Goal: Information Seeking & Learning: Learn about a topic

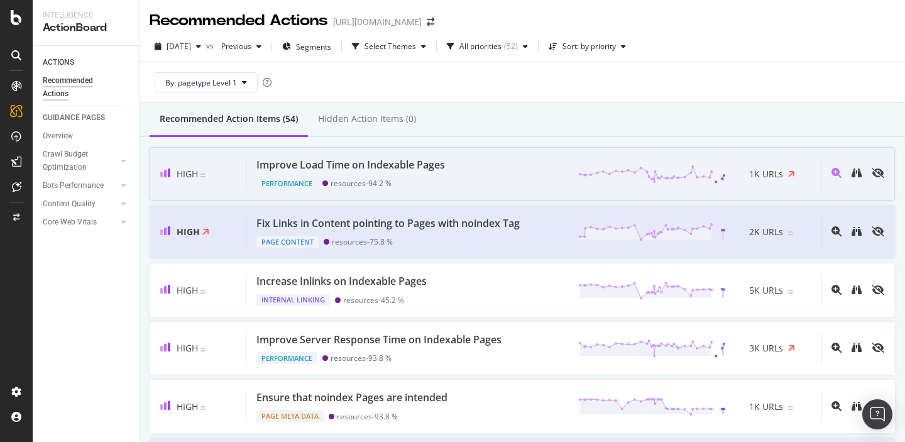
click at [402, 168] on div "Improve Load Time on Indexable Pages" at bounding box center [350, 165] width 189 height 14
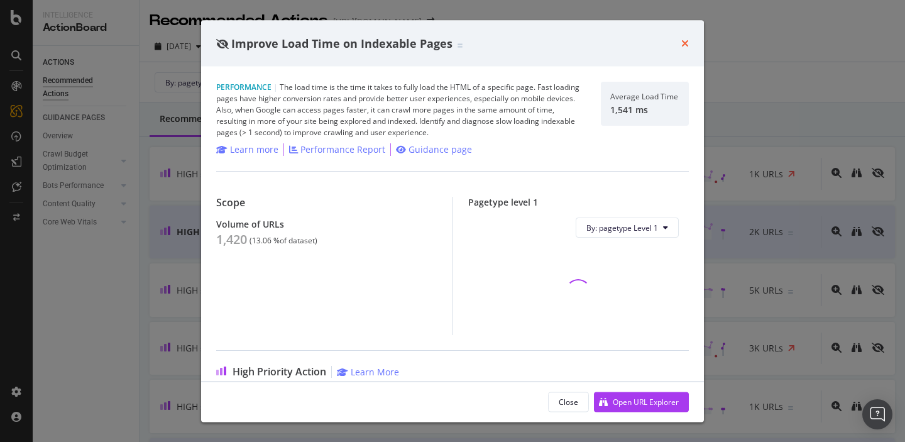
click at [683, 43] on icon "times" at bounding box center [685, 43] width 8 height 10
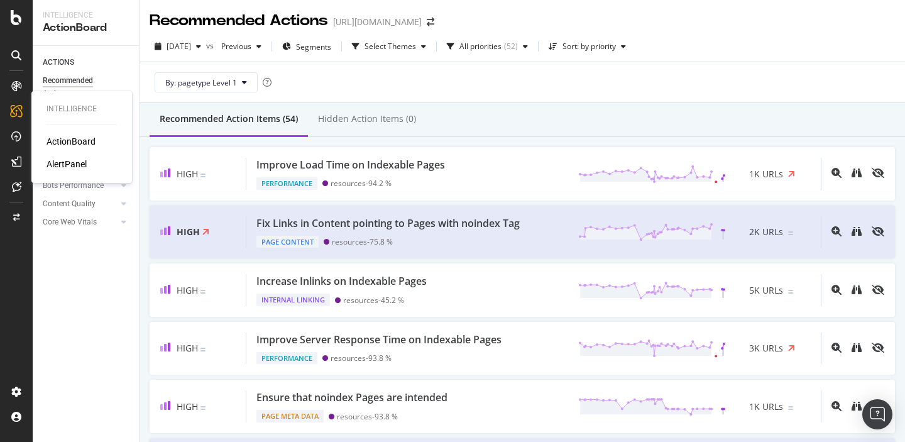
click at [60, 140] on div "ActionBoard" at bounding box center [71, 141] width 49 height 13
click at [63, 140] on div "SiteCrawler" at bounding box center [69, 139] width 45 height 13
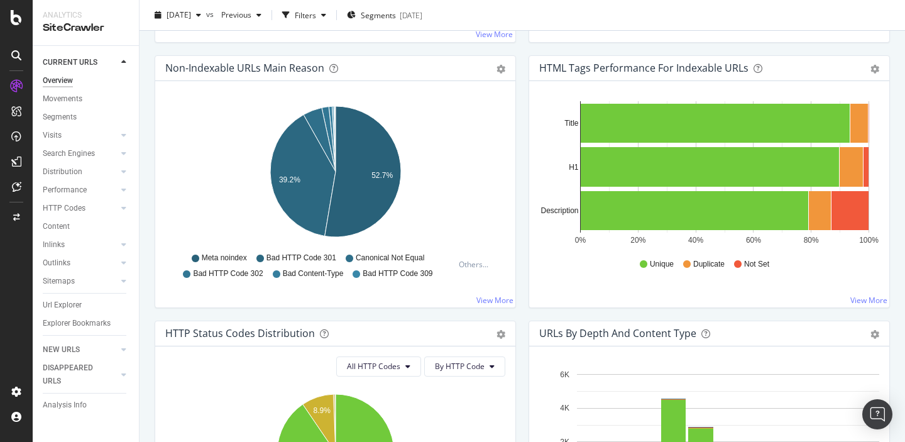
scroll to position [414, 0]
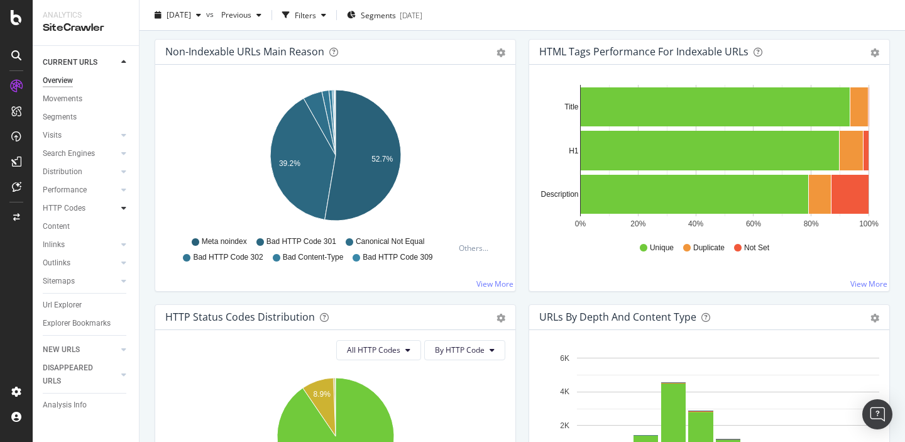
click at [123, 207] on icon at bounding box center [123, 208] width 5 height 8
click at [65, 226] on div "Top Charts" at bounding box center [66, 226] width 37 height 13
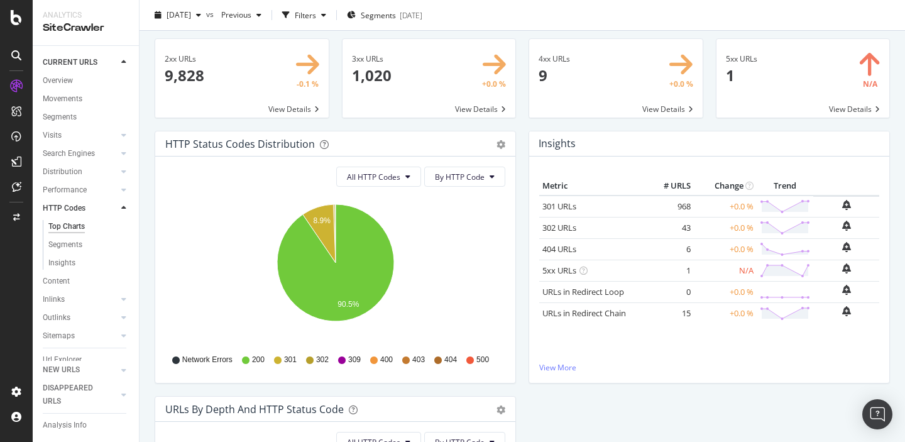
scroll to position [42, 0]
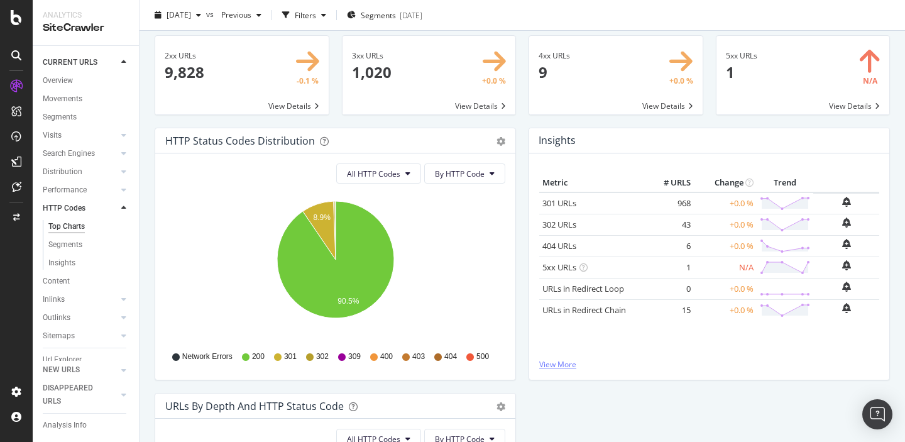
click at [559, 363] on link "View More" at bounding box center [709, 364] width 340 height 11
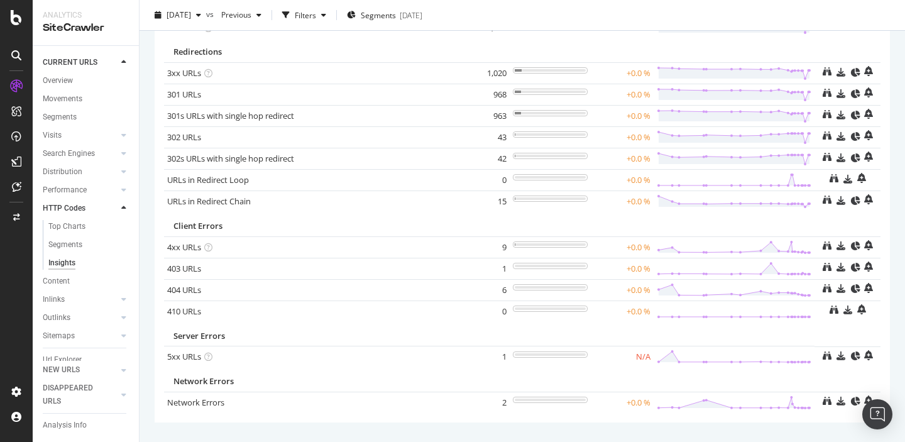
scroll to position [116, 0]
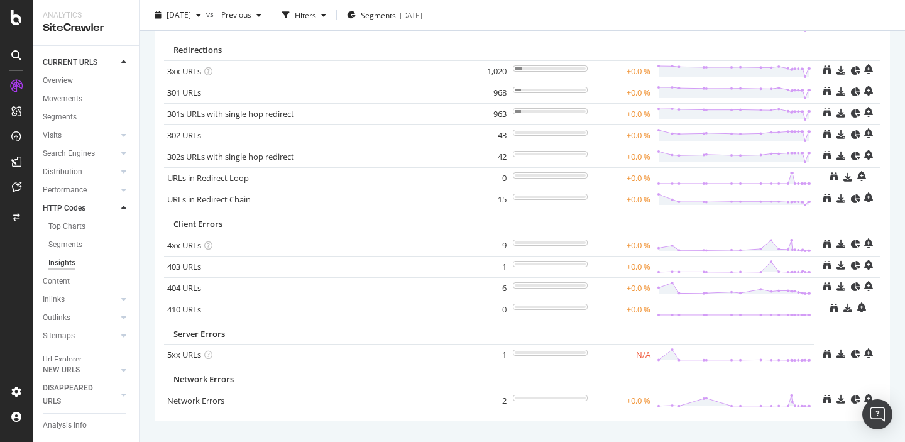
click at [178, 287] on link "404 URLs" at bounding box center [184, 287] width 34 height 11
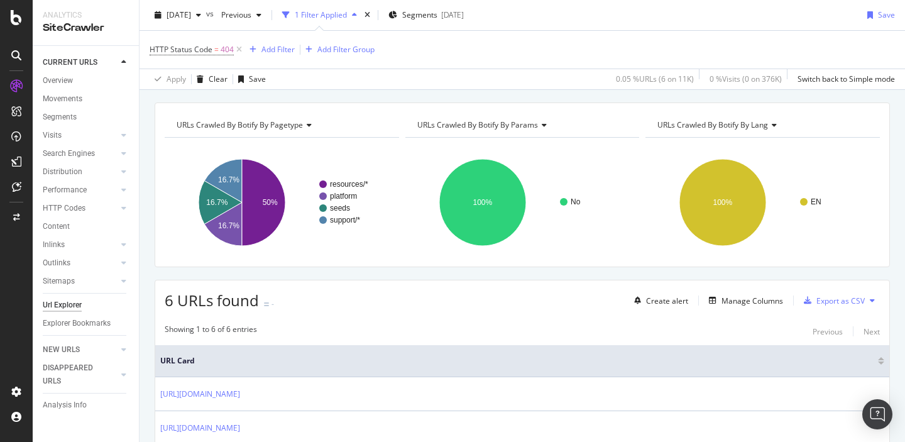
scroll to position [33, 0]
